Goal: Obtain resource: Download file/media

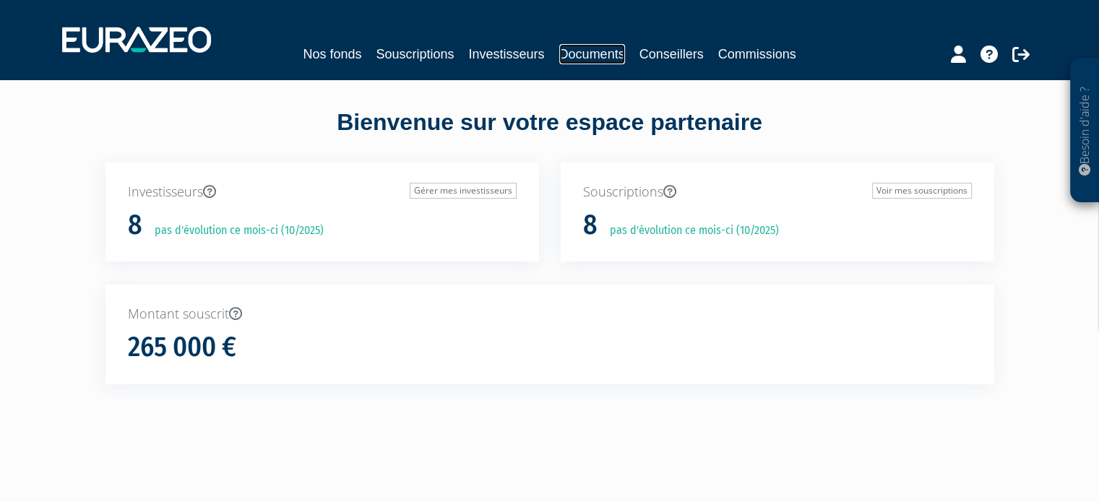
click at [592, 63] on link "Documents" at bounding box center [592, 54] width 66 height 20
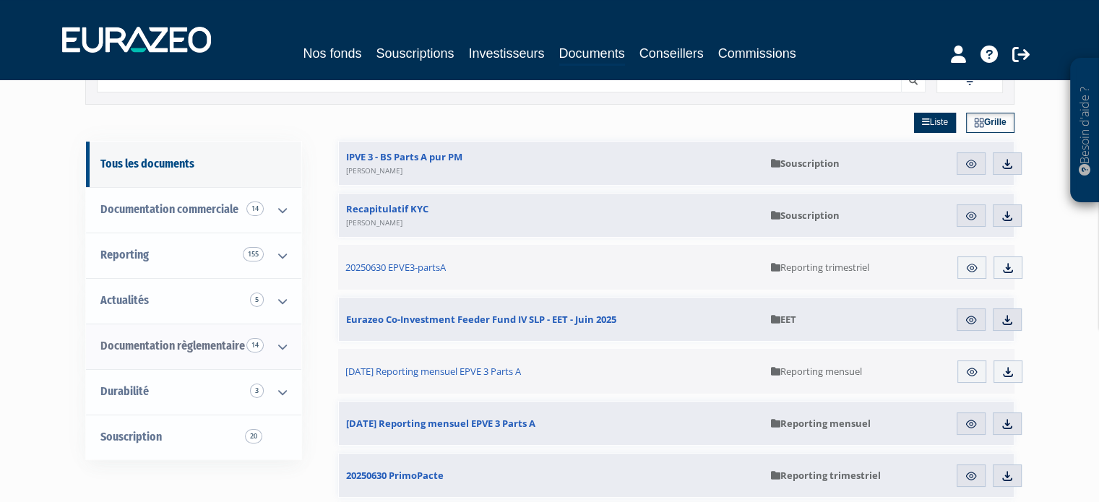
scroll to position [72, 0]
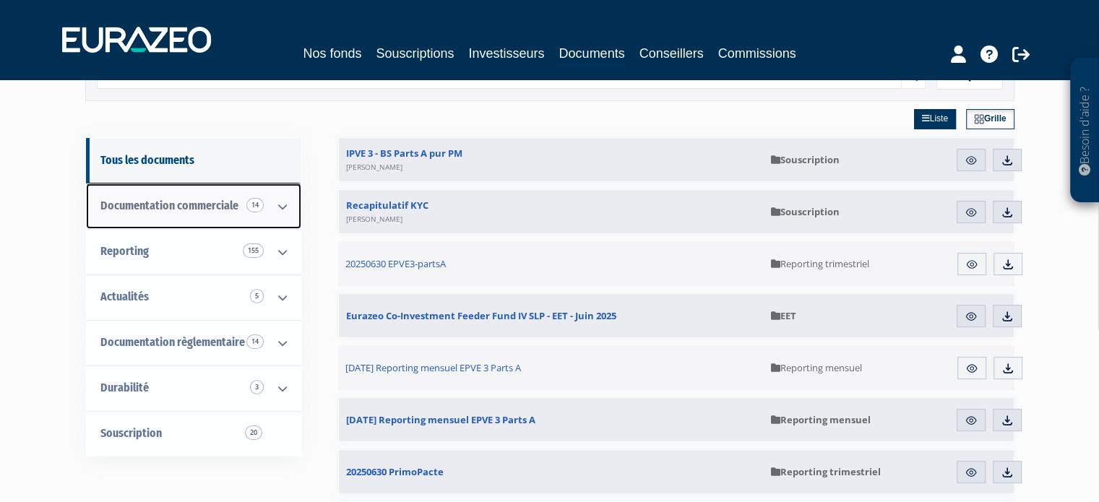
click at [179, 199] on span "Documentation commerciale 14" at bounding box center [169, 206] width 138 height 14
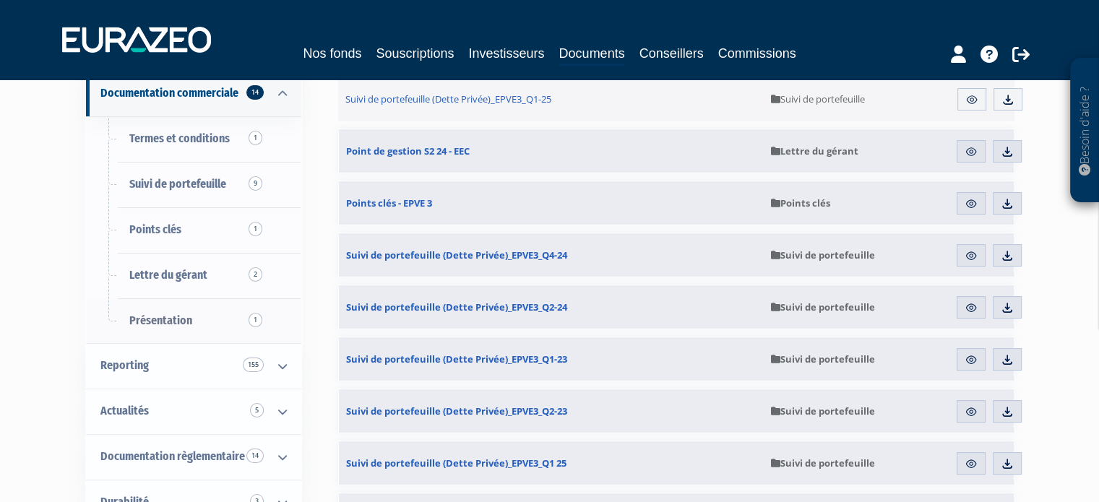
scroll to position [361, 0]
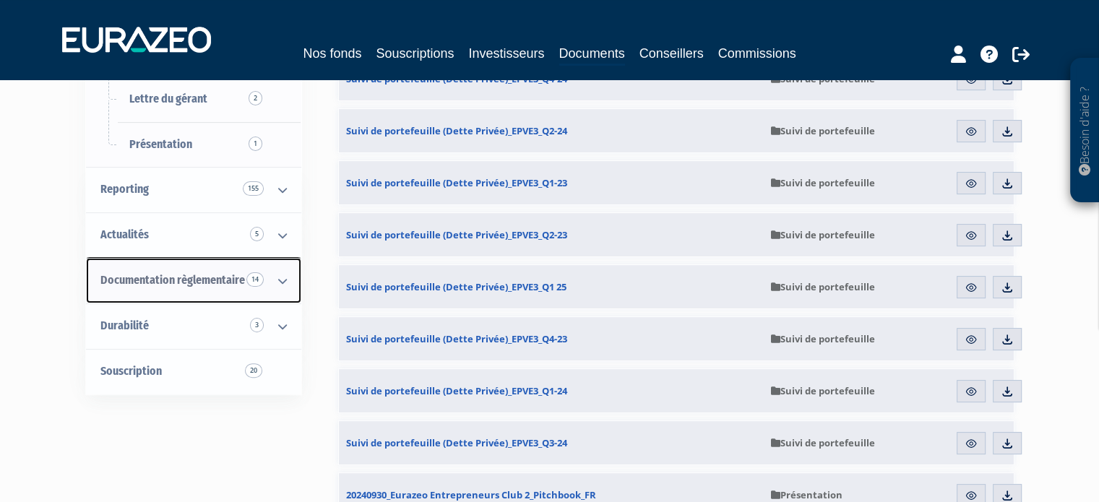
click at [209, 277] on span "Documentation règlementaire 14" at bounding box center [172, 280] width 144 height 14
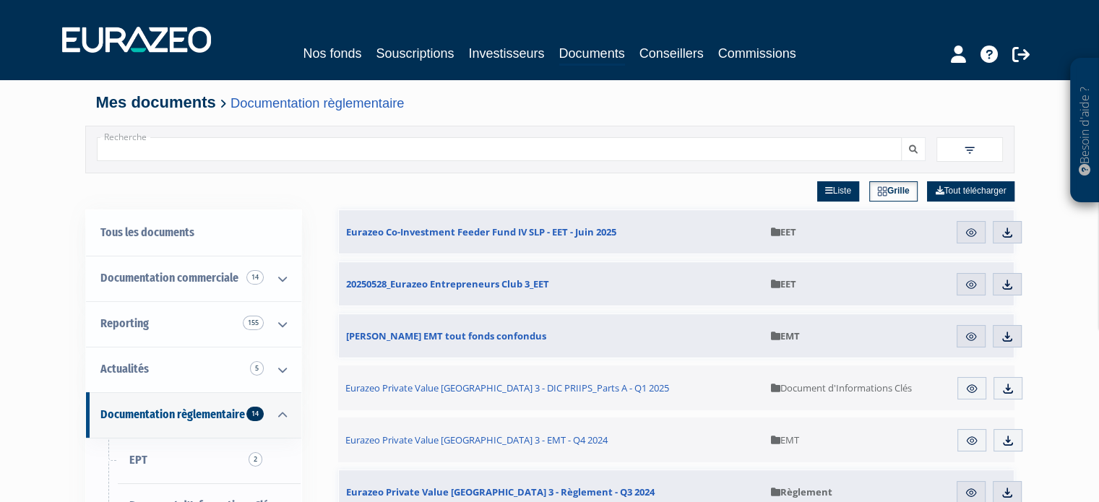
click at [164, 150] on input "Recherche" at bounding box center [499, 149] width 805 height 24
type input "dic"
click at [901, 137] on button "submit" at bounding box center [913, 149] width 25 height 24
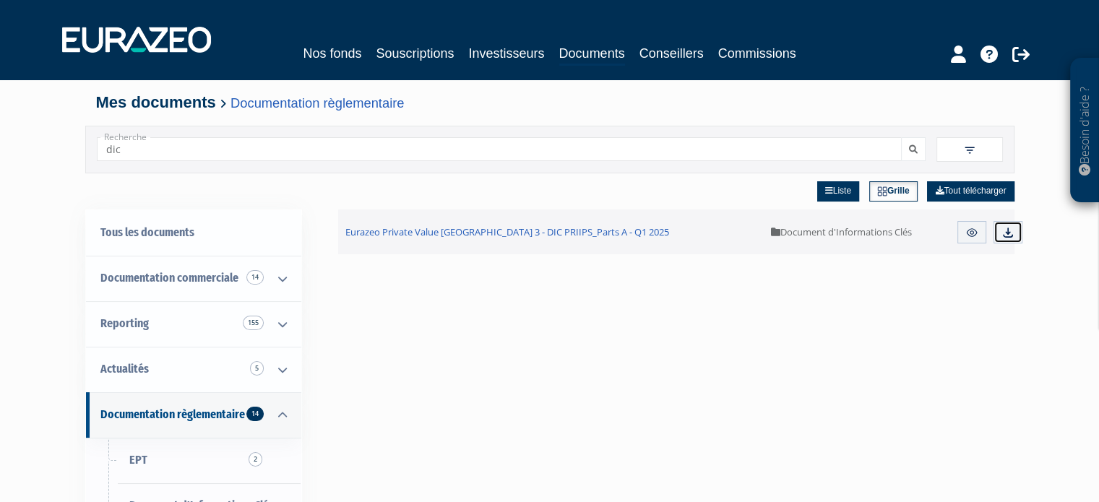
click at [1018, 234] on link "Télécharger" at bounding box center [1007, 232] width 29 height 23
